Goal: Check status: Check status

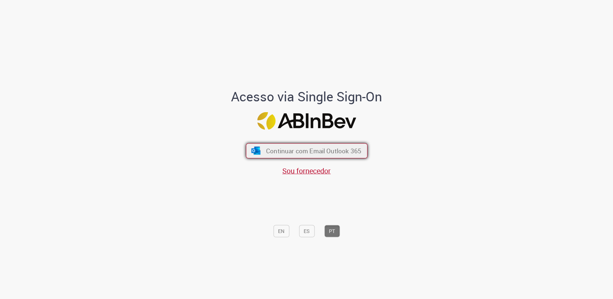
click at [302, 153] on span "Continuar com Email Outlook 365" at bounding box center [313, 151] width 95 height 8
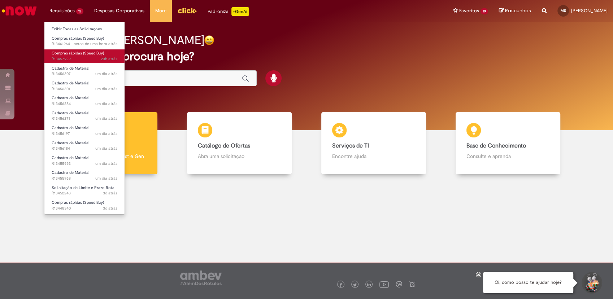
click at [90, 54] on span "Compras rápidas (Speed Buy)" at bounding box center [78, 53] width 52 height 5
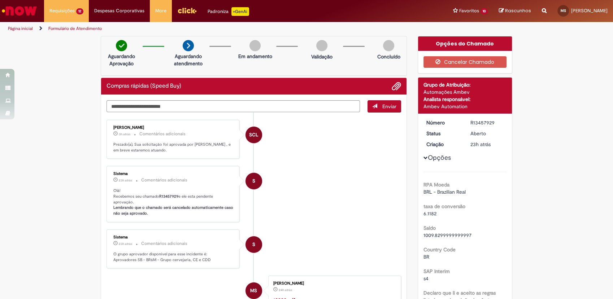
click at [322, 163] on ul "SCL [PERSON_NAME] 3h atrás 3 horas atrás Comentários adicionais Prezado(a), Sua…" at bounding box center [253, 250] width 294 height 275
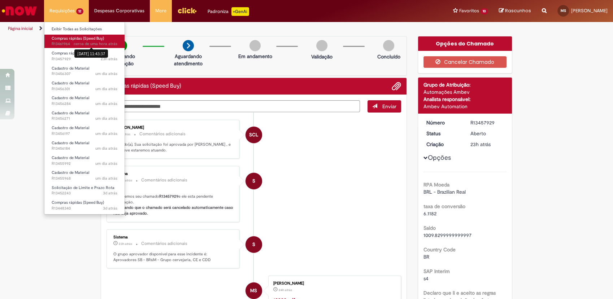
click at [87, 41] on sn-time-ago "cerca de uma hora atrás cerca de uma hora atrás [DATE] 11:43:37" at bounding box center [96, 43] width 44 height 5
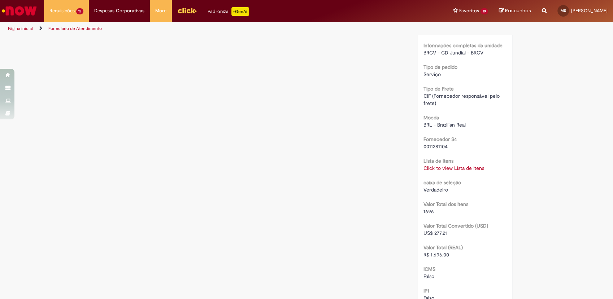
scroll to position [641, 0]
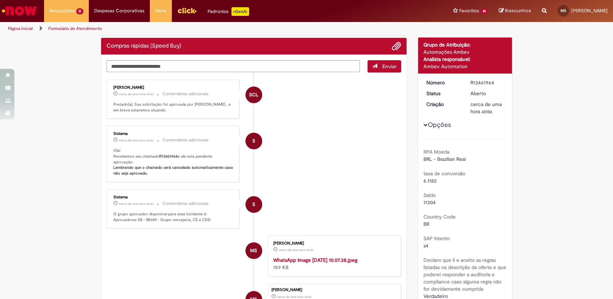
scroll to position [0, 0]
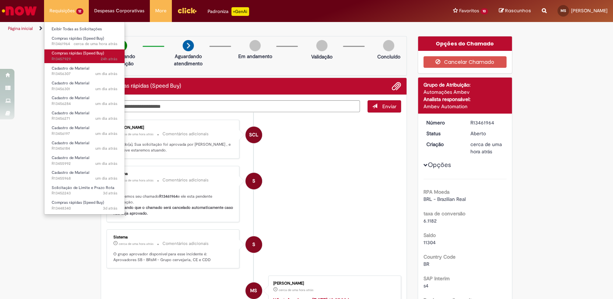
click at [82, 58] on span "24h atrás 24 horas atrás R13457929" at bounding box center [85, 59] width 66 height 6
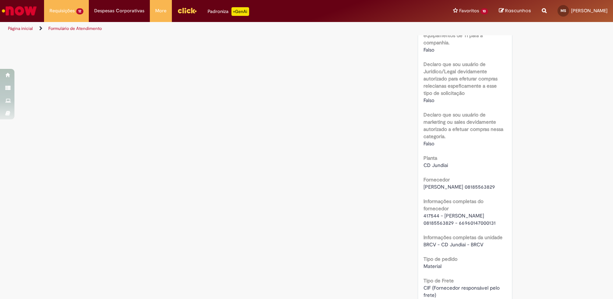
scroll to position [563, 0]
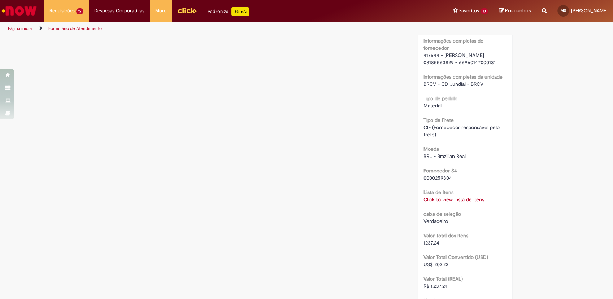
click at [438, 199] on link "Click to view Lista de Itens" at bounding box center [453, 199] width 61 height 6
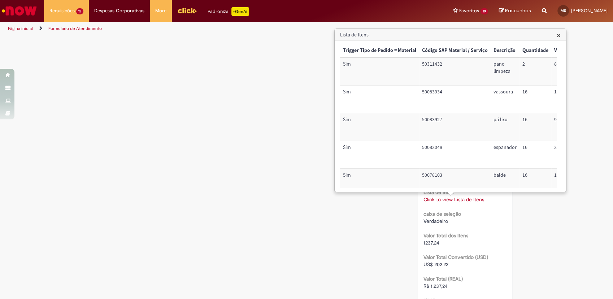
click at [560, 31] on span "×" at bounding box center [558, 35] width 4 height 10
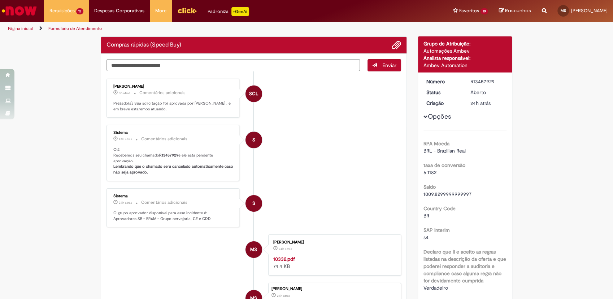
scroll to position [0, 0]
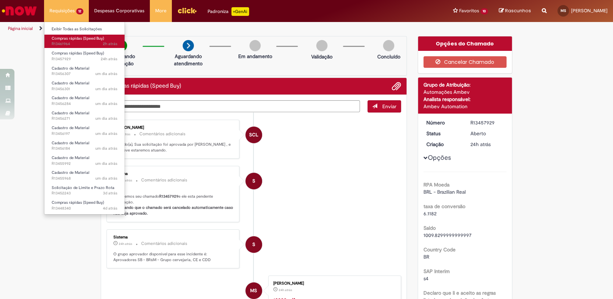
click at [75, 37] on span "Compras rápidas (Speed Buy)" at bounding box center [78, 38] width 52 height 5
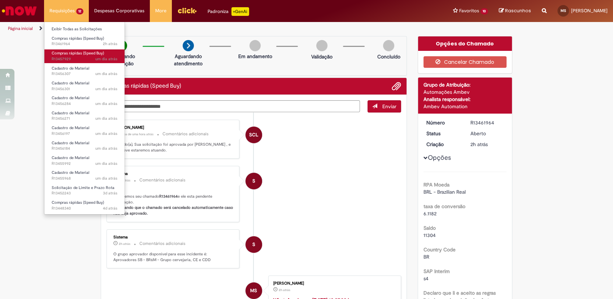
click at [86, 57] on span "um dia atrás um dia atrás R13457929" at bounding box center [85, 59] width 66 height 6
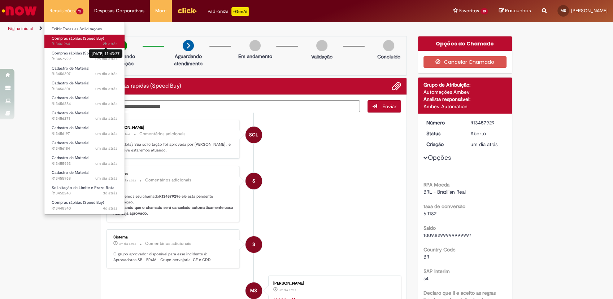
click at [101, 39] on link "Compras rápidas (Speed Buy) 2h atrás 2 horas atrás 29/08/2025 11:43:37 R13461964" at bounding box center [84, 41] width 80 height 13
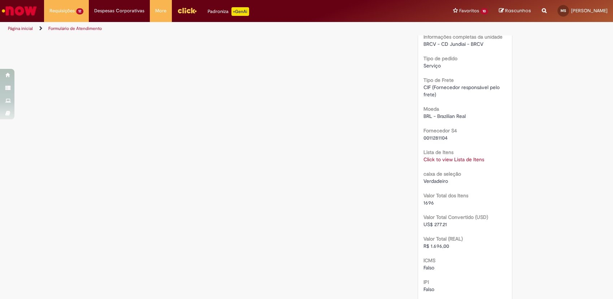
scroll to position [723, 0]
